Goal: Information Seeking & Learning: Learn about a topic

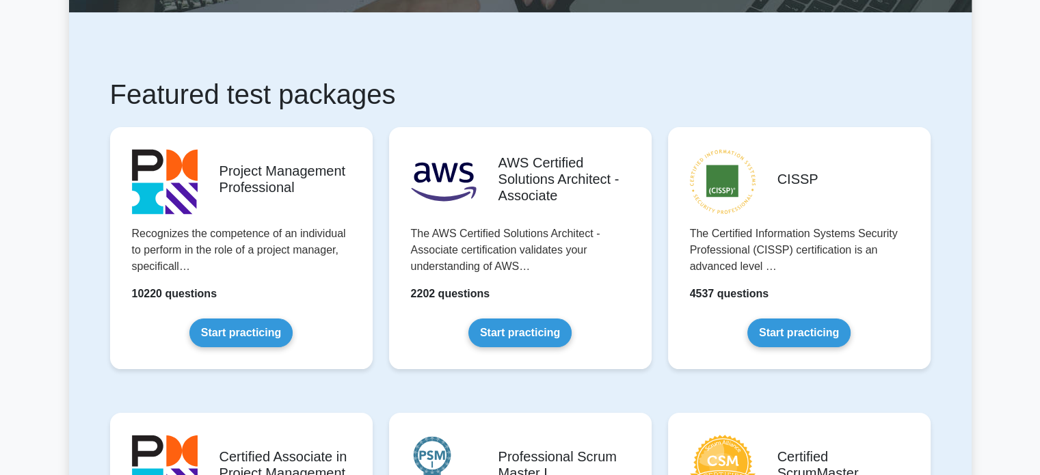
scroll to position [300, 0]
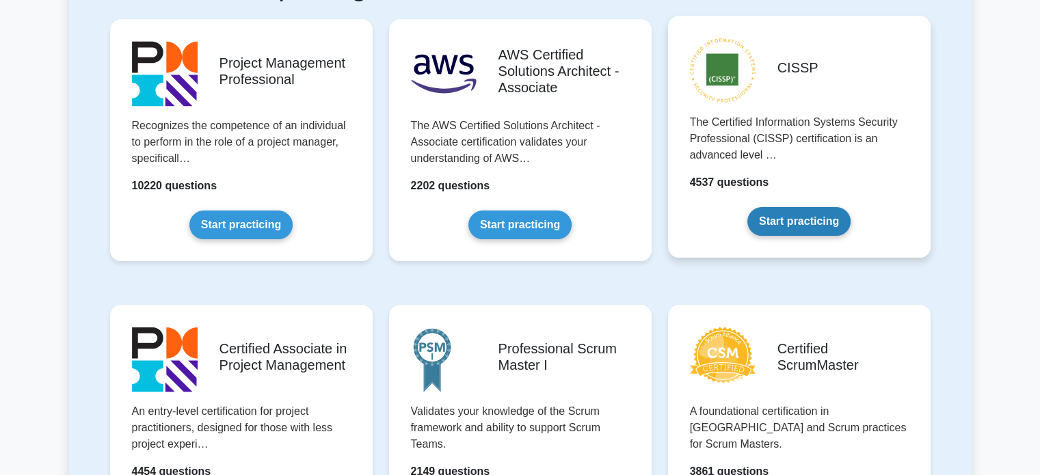
click at [784, 221] on link "Start practicing" at bounding box center [799, 221] width 103 height 29
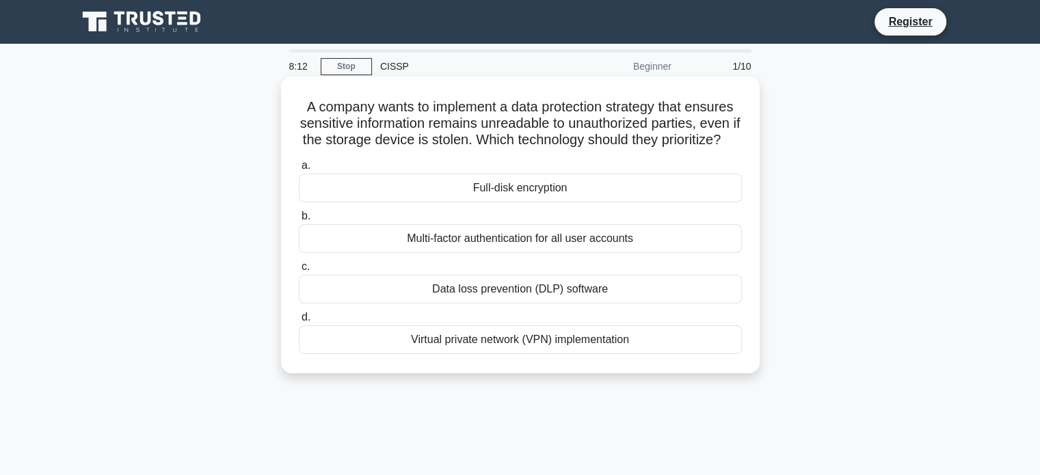
click at [514, 202] on div "Full-disk encryption" at bounding box center [520, 188] width 443 height 29
click at [299, 170] on input "a. Full-disk encryption" at bounding box center [299, 165] width 0 height 9
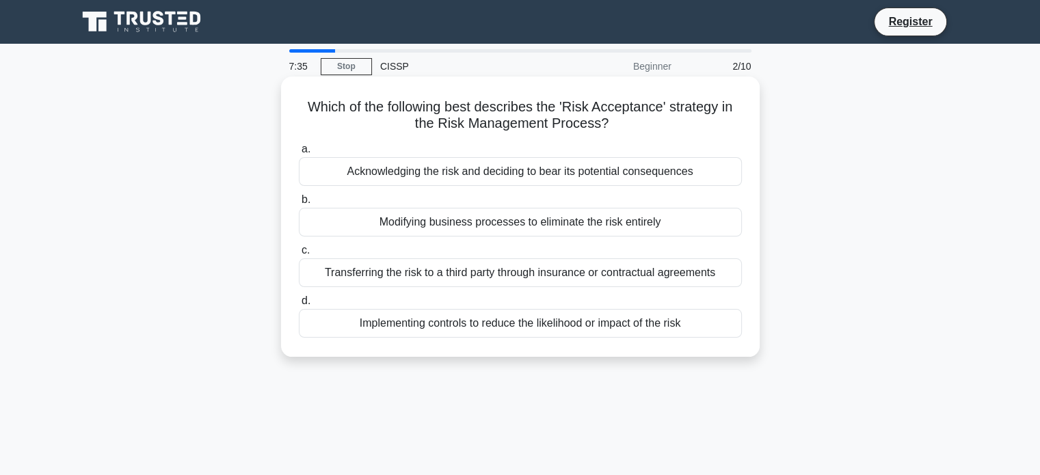
click at [535, 168] on div "Acknowledging the risk and deciding to bear its potential consequences" at bounding box center [520, 171] width 443 height 29
click at [299, 154] on input "a. Acknowledging the risk and deciding to bear its potential consequences" at bounding box center [299, 149] width 0 height 9
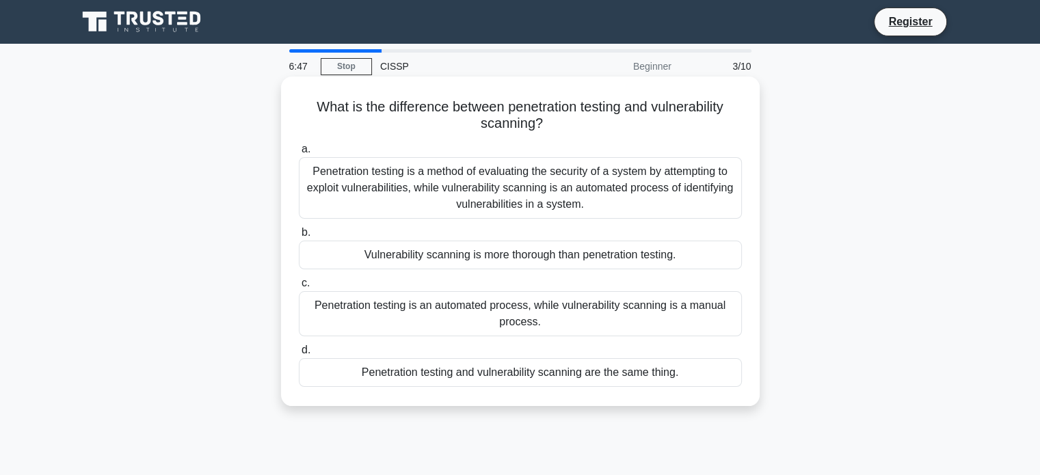
click at [482, 191] on div "Penetration testing is a method of evaluating the security of a system by attem…" at bounding box center [520, 188] width 443 height 62
click at [299, 154] on input "a. Penetration testing is a method of evaluating the security of a system by at…" at bounding box center [299, 149] width 0 height 9
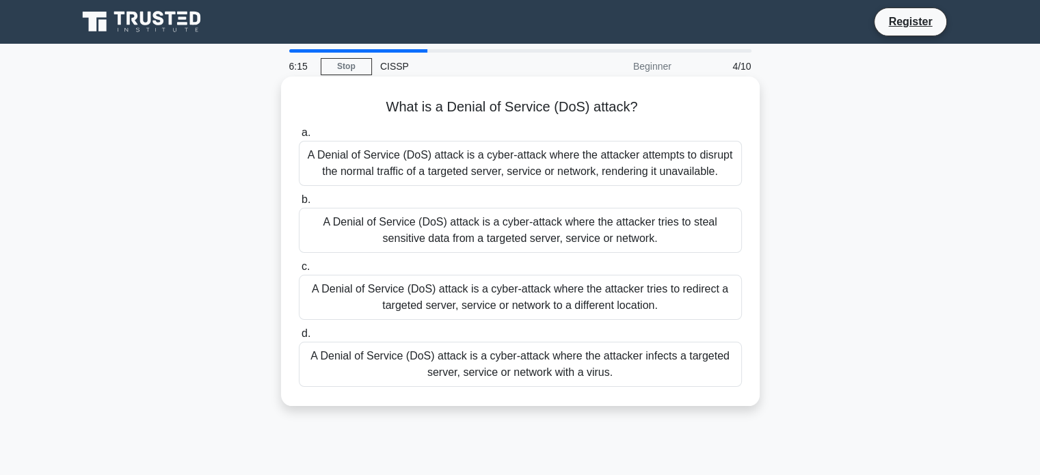
click at [493, 172] on div "A Denial of Service (DoS) attack is a cyber-attack where the attacker attempts …" at bounding box center [520, 163] width 443 height 45
click at [299, 137] on input "a. A Denial of Service (DoS) attack is a cyber-attack where the attacker attemp…" at bounding box center [299, 133] width 0 height 9
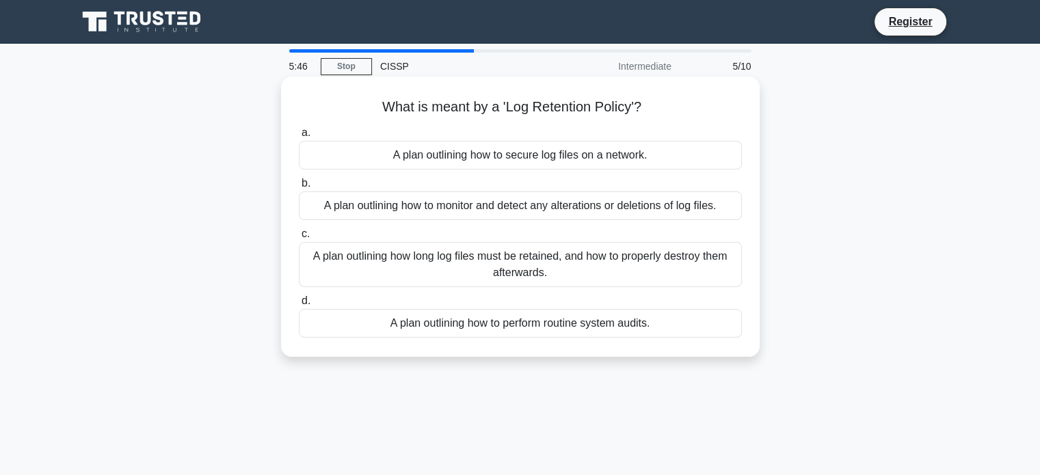
click at [503, 267] on div "A plan outlining how long log files must be retained, and how to properly destr…" at bounding box center [520, 264] width 443 height 45
click at [299, 239] on input "c. A plan outlining how long log files must be retained, and how to properly de…" at bounding box center [299, 234] width 0 height 9
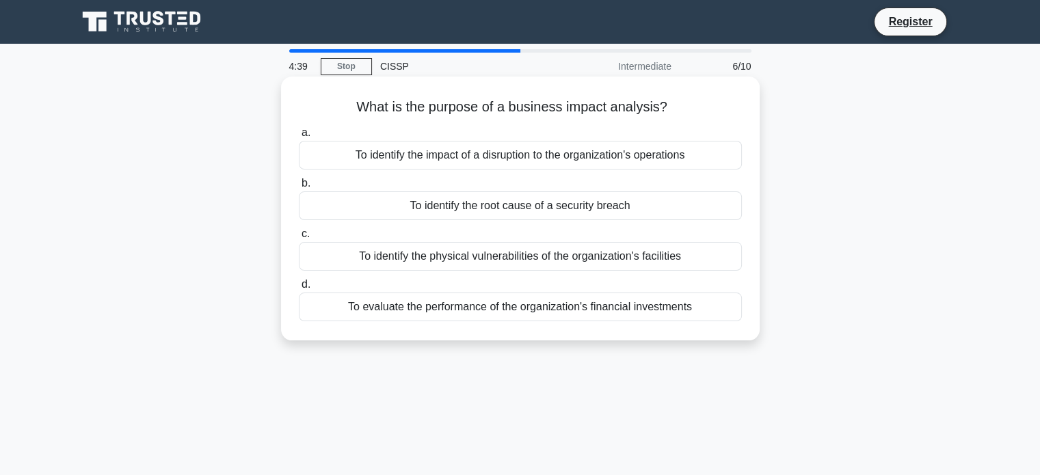
click at [474, 312] on div "To evaluate the performance of the organization's financial investments" at bounding box center [520, 307] width 443 height 29
click at [299, 289] on input "d. To evaluate the performance of the organization's financial investments" at bounding box center [299, 284] width 0 height 9
